Goal: Information Seeking & Learning: Learn about a topic

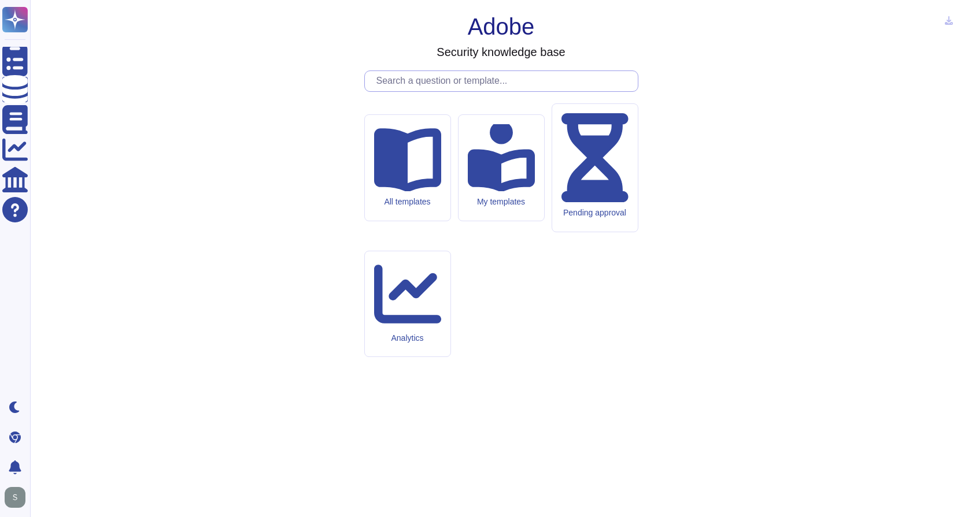
click at [543, 91] on input "text" at bounding box center [504, 81] width 267 height 20
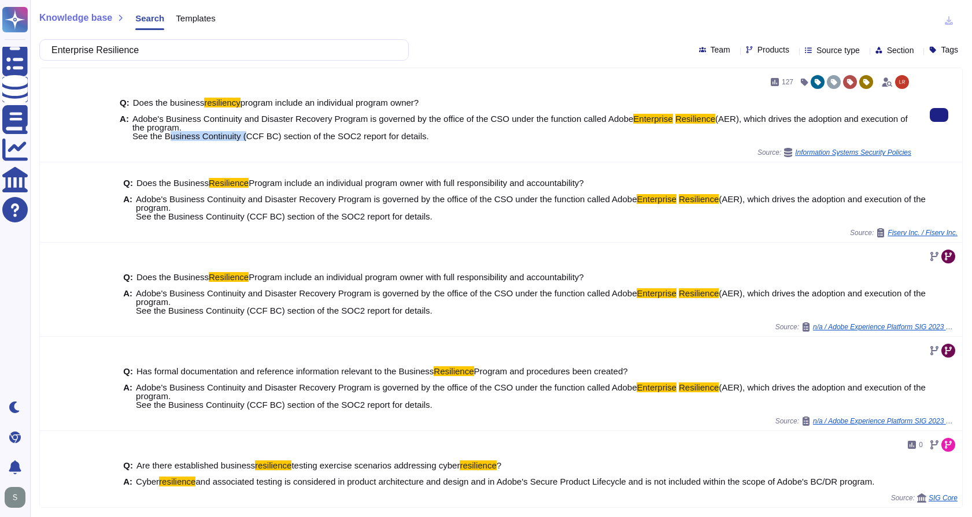
drag, startPoint x: 166, startPoint y: 138, endPoint x: 245, endPoint y: 135, distance: 78.1
click at [245, 135] on span "(AER), which drives the adoption and execution of the program. ​ See the Busine…" at bounding box center [519, 127] width 775 height 27
copy span "Business Continuity"
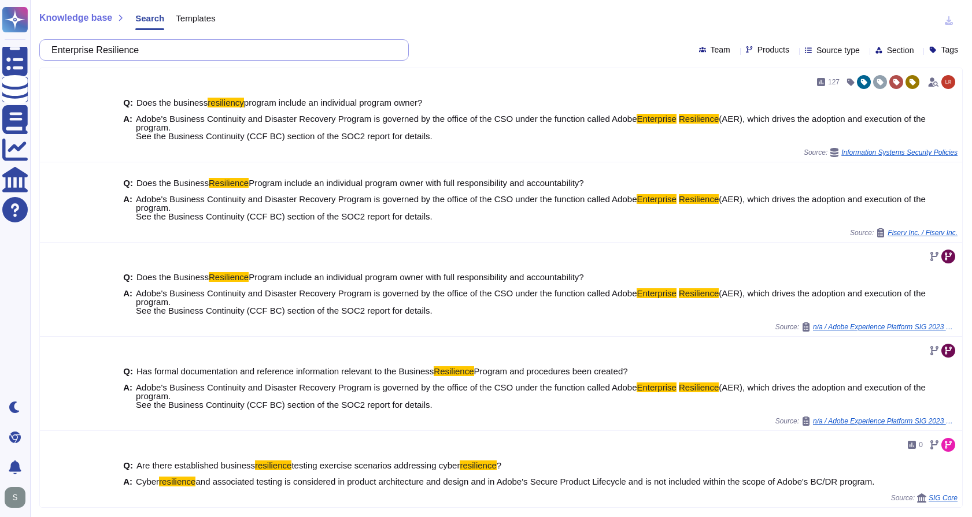
drag, startPoint x: 163, startPoint y: 51, endPoint x: 38, endPoint y: 43, distance: 125.1
click at [38, 43] on div "Knowledge base Search Templates Enterprise Resilience Team Products Source type…" at bounding box center [501, 258] width 942 height 517
paste input "Business Continuity"
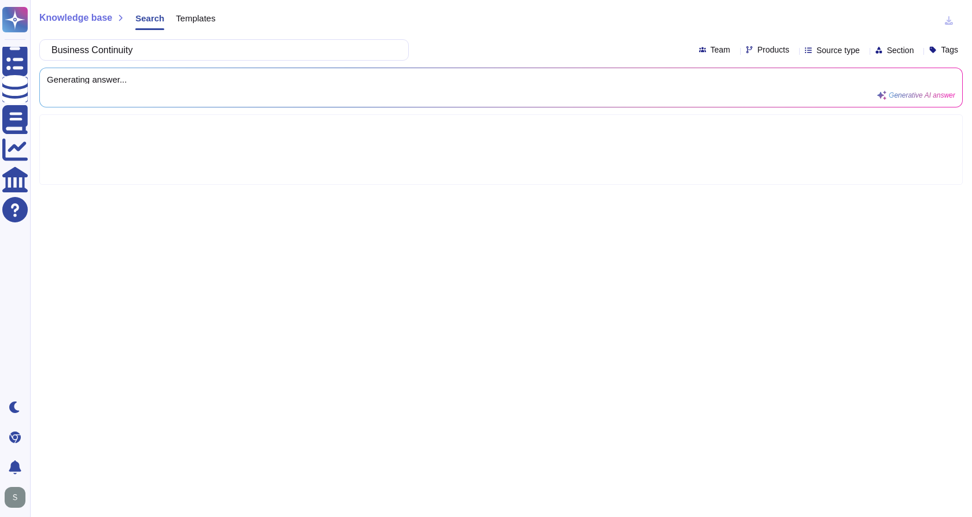
type input "Business Continuity"
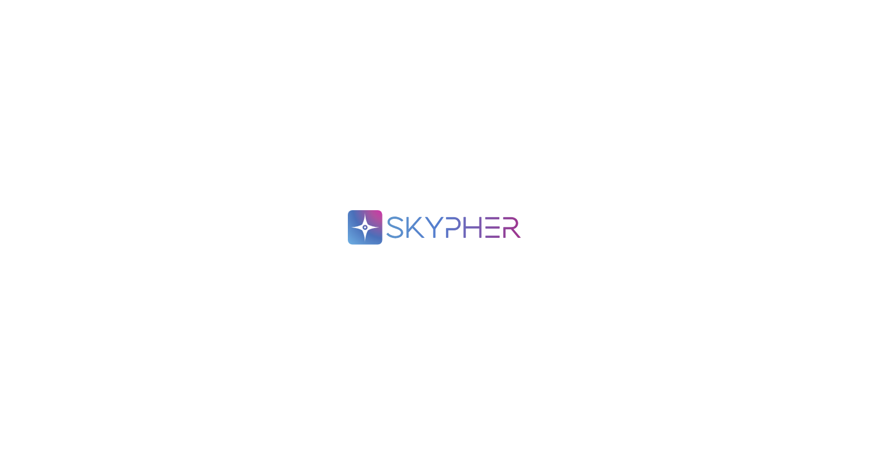
drag, startPoint x: 514, startPoint y: 262, endPoint x: 300, endPoint y: 167, distance: 234.2
click at [300, 167] on div ".spin { animation: rotate 2s linear infinite; transform-origin: 90px 90px; } @k…" at bounding box center [434, 227] width 869 height 455
drag, startPoint x: 271, startPoint y: 145, endPoint x: 583, endPoint y: 279, distance: 339.5
click at [583, 279] on div ".spin { animation: rotate 2s linear infinite; transform-origin: 90px 90px; } @k…" at bounding box center [434, 227] width 869 height 455
click at [297, 43] on div ".spin { animation: rotate 2s linear infinite; transform-origin: 90px 90px; } @k…" at bounding box center [434, 227] width 869 height 455
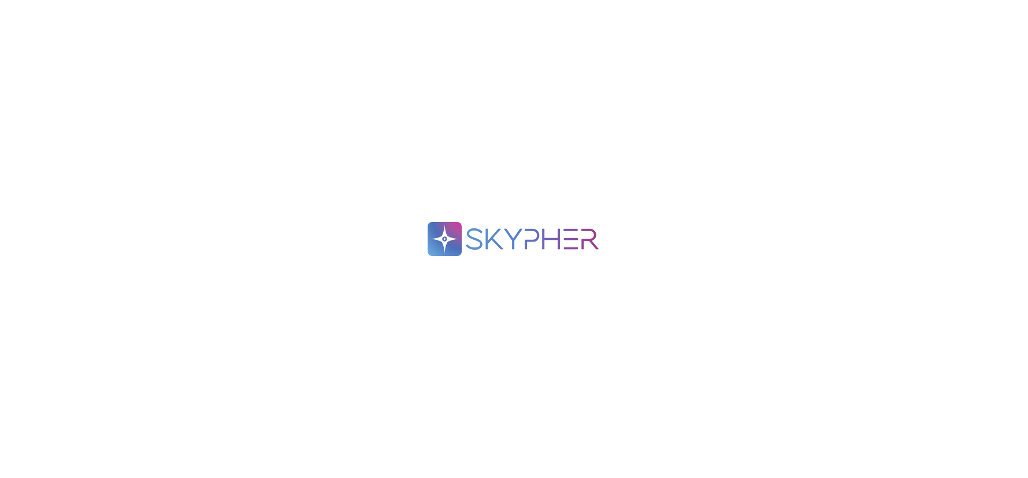
drag, startPoint x: 657, startPoint y: 308, endPoint x: 397, endPoint y: 191, distance: 285.1
click at [397, 191] on div ".spin { animation: rotate 2s linear infinite; transform-origin: 90px 90px; } @k…" at bounding box center [514, 239] width 1028 height 478
drag, startPoint x: 397, startPoint y: 191, endPoint x: 558, endPoint y: 239, distance: 168.8
click at [558, 239] on div ".spin { animation: rotate 2s linear infinite; transform-origin: 90px 90px; } @k…" at bounding box center [514, 239] width 1028 height 478
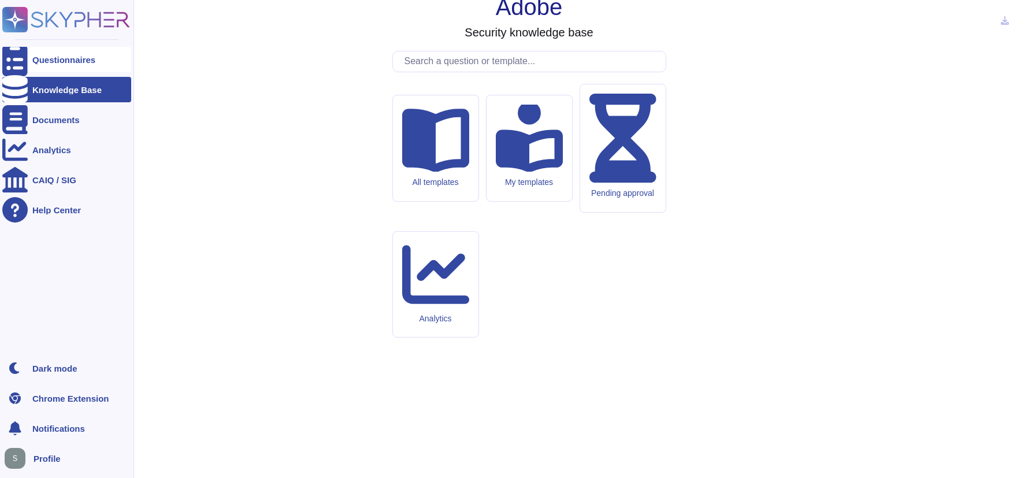
click at [17, 58] on icon at bounding box center [14, 60] width 25 height 34
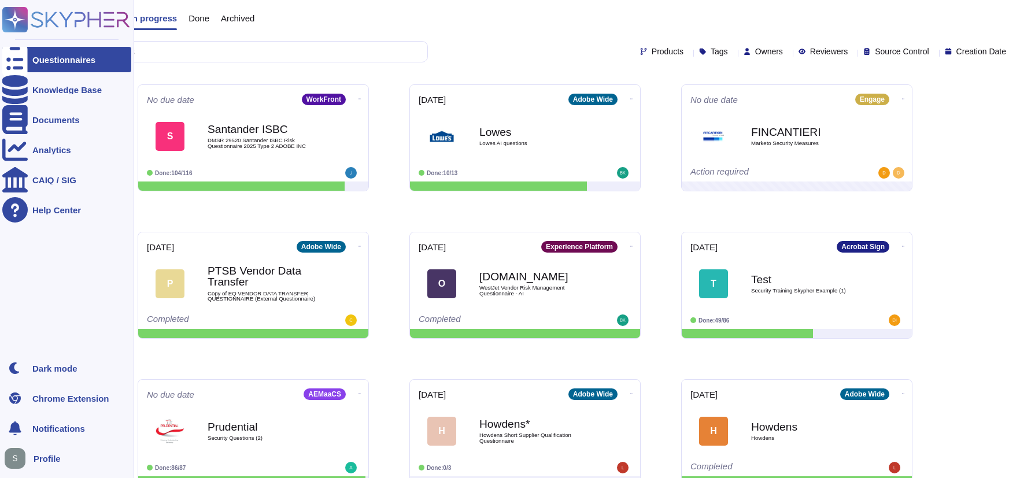
scroll to position [186, 0]
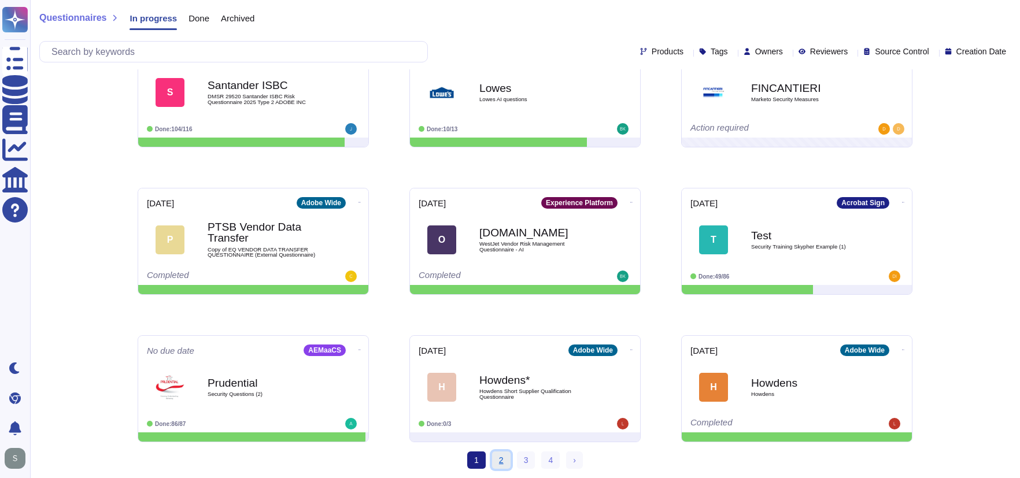
click at [497, 460] on link "2" at bounding box center [501, 459] width 18 height 17
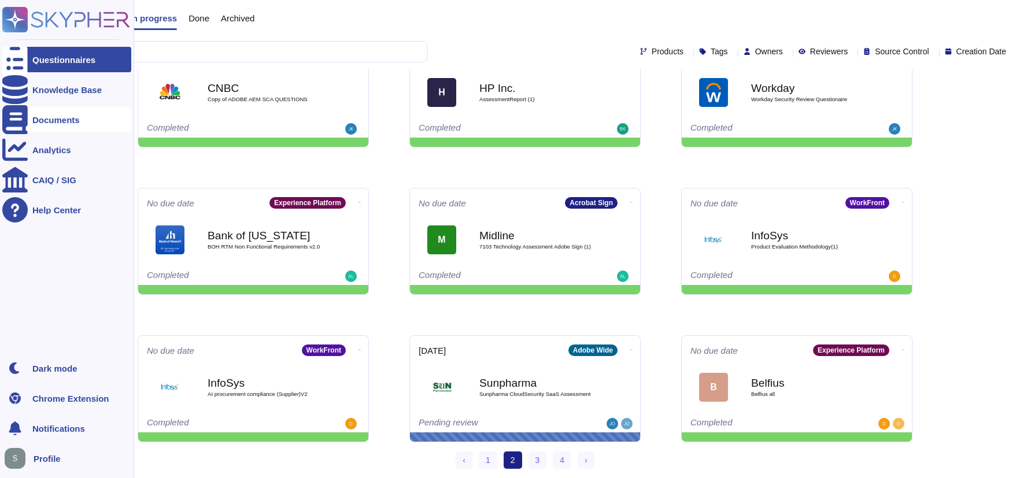
click at [79, 110] on div "Documents" at bounding box center [66, 119] width 129 height 25
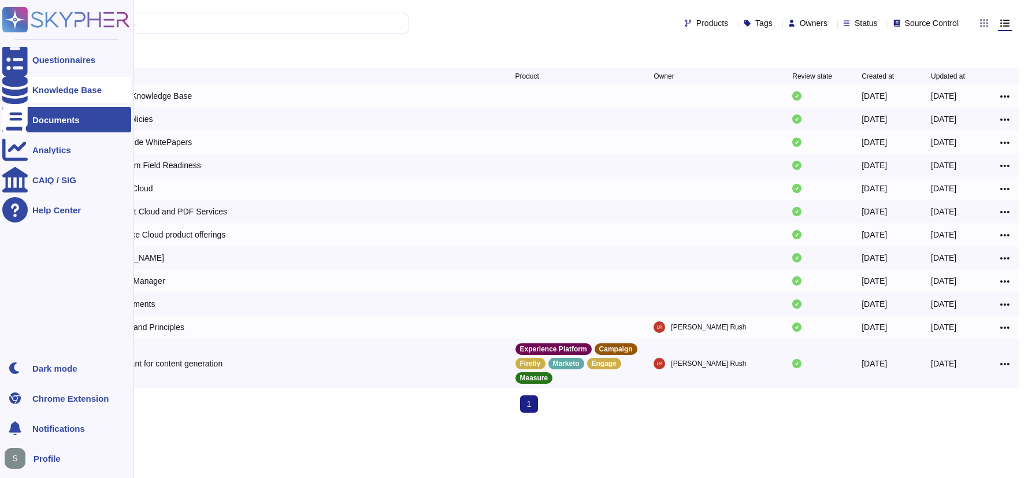
click at [32, 82] on div "Knowledge Base" at bounding box center [66, 89] width 129 height 25
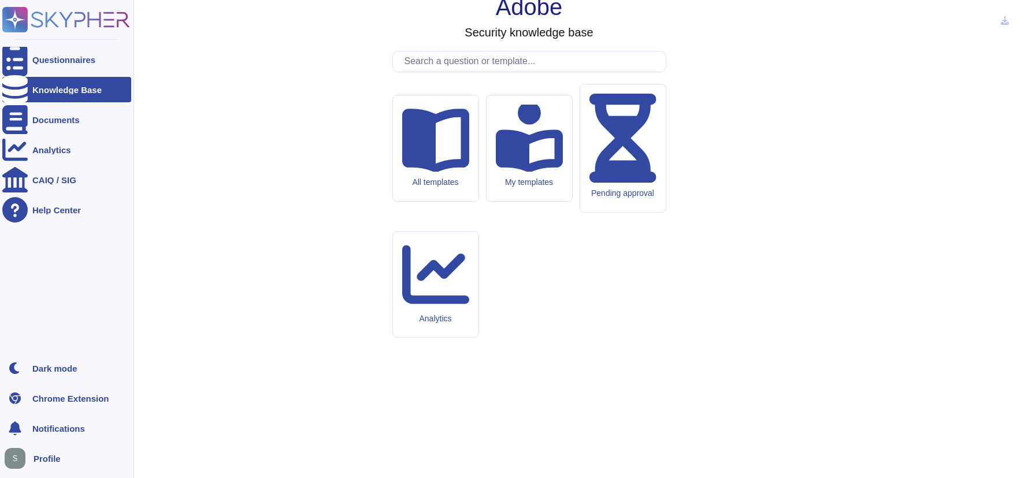
click at [59, 424] on span "Notifications" at bounding box center [58, 428] width 53 height 9
click at [76, 120] on div "Documents" at bounding box center [55, 120] width 47 height 9
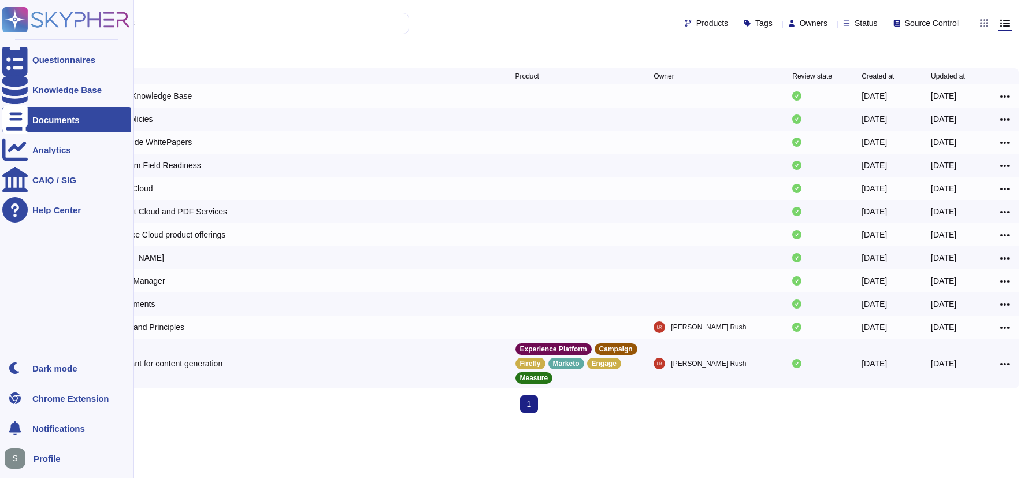
click at [43, 462] on span "Profile" at bounding box center [47, 458] width 27 height 9
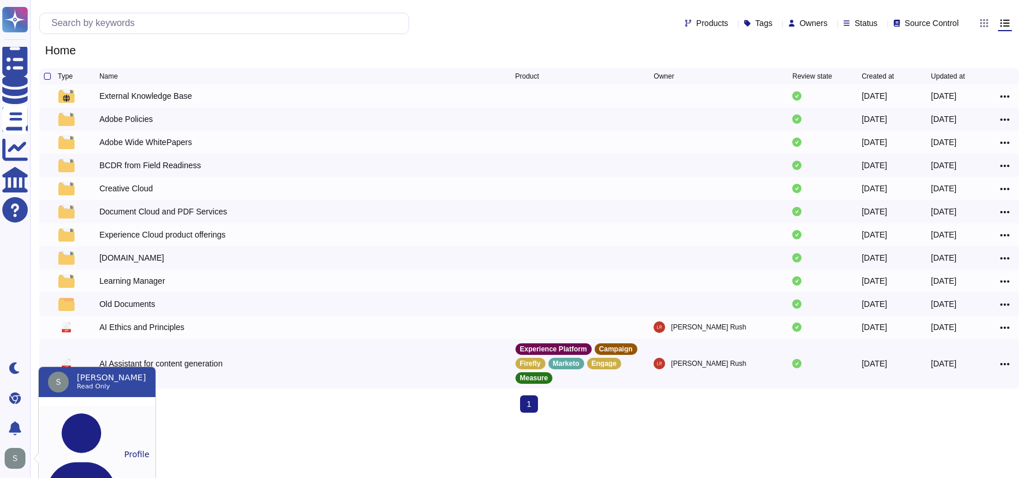
click at [103, 419] on button "Profile" at bounding box center [97, 454] width 117 height 96
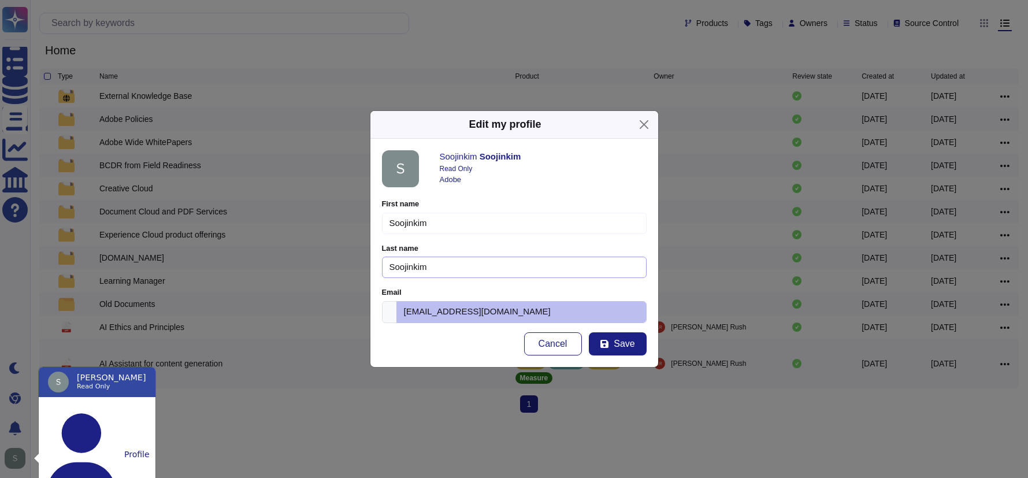
click at [436, 273] on input "Soojinkim" at bounding box center [514, 267] width 265 height 21
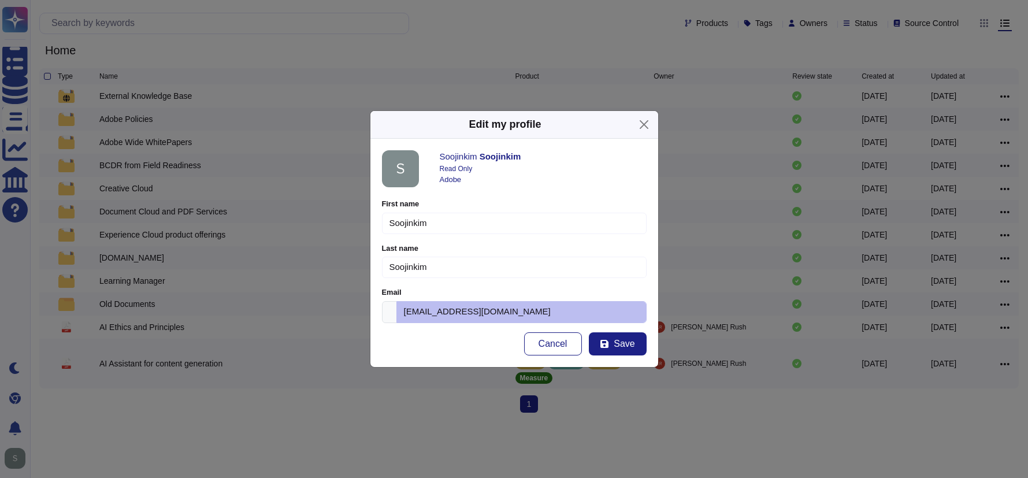
drag, startPoint x: 441, startPoint y: 240, endPoint x: 446, endPoint y: 232, distance: 9.3
click at [442, 238] on form "First name [PERSON_NAME] Please fill this field Last name [PERSON_NAME] Please …" at bounding box center [514, 277] width 265 height 156
click at [456, 221] on input "Soojinkim" at bounding box center [514, 223] width 265 height 21
click at [639, 127] on button "Close" at bounding box center [644, 125] width 18 height 18
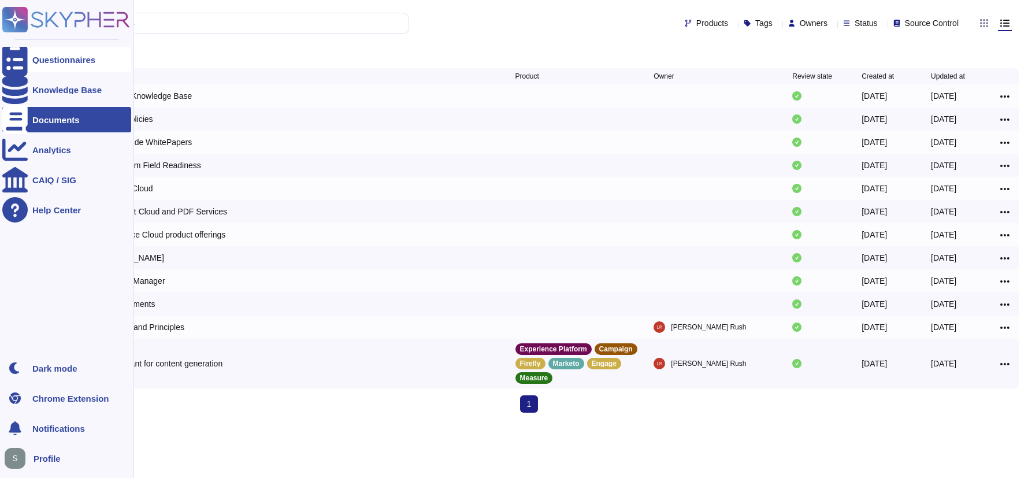
click at [91, 61] on div "Questionnaires" at bounding box center [63, 59] width 63 height 9
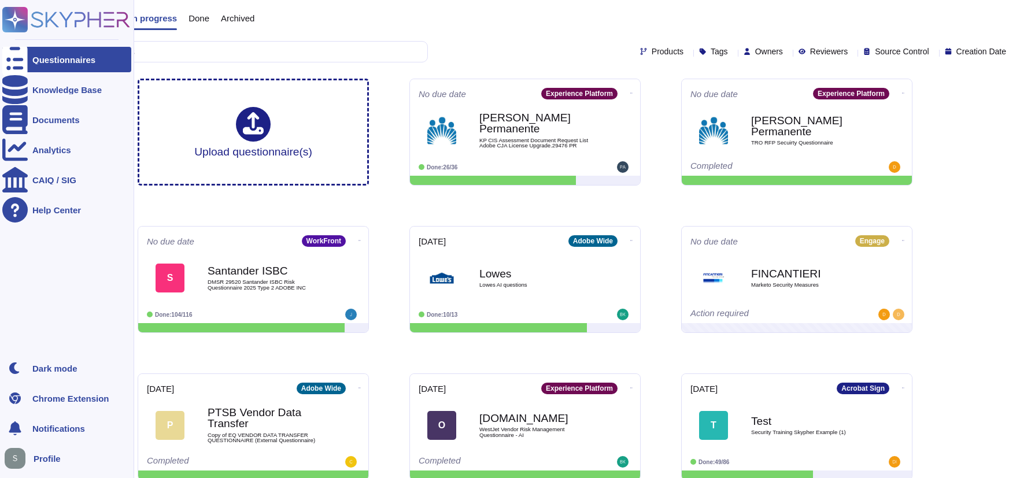
click at [16, 17] on icon at bounding box center [15, 20] width 23 height 23
click at [47, 88] on div "Knowledge Base" at bounding box center [66, 90] width 69 height 9
